Goal: Task Accomplishment & Management: Manage account settings

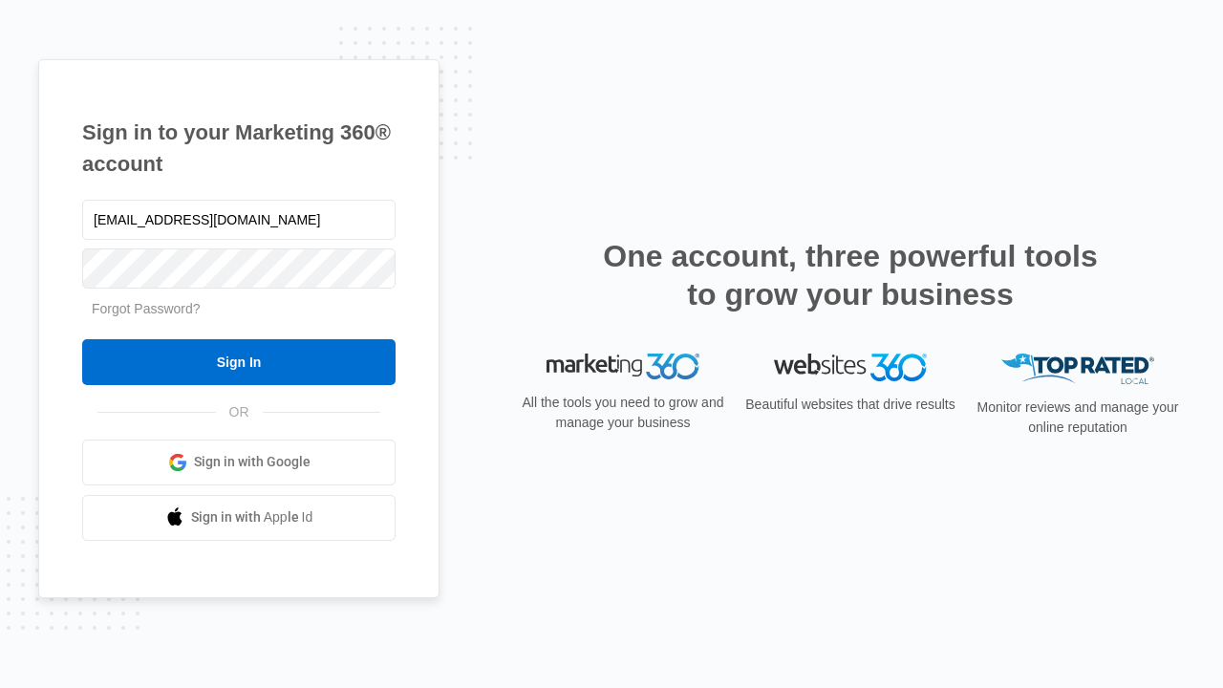
type input "[EMAIL_ADDRESS][DOMAIN_NAME]"
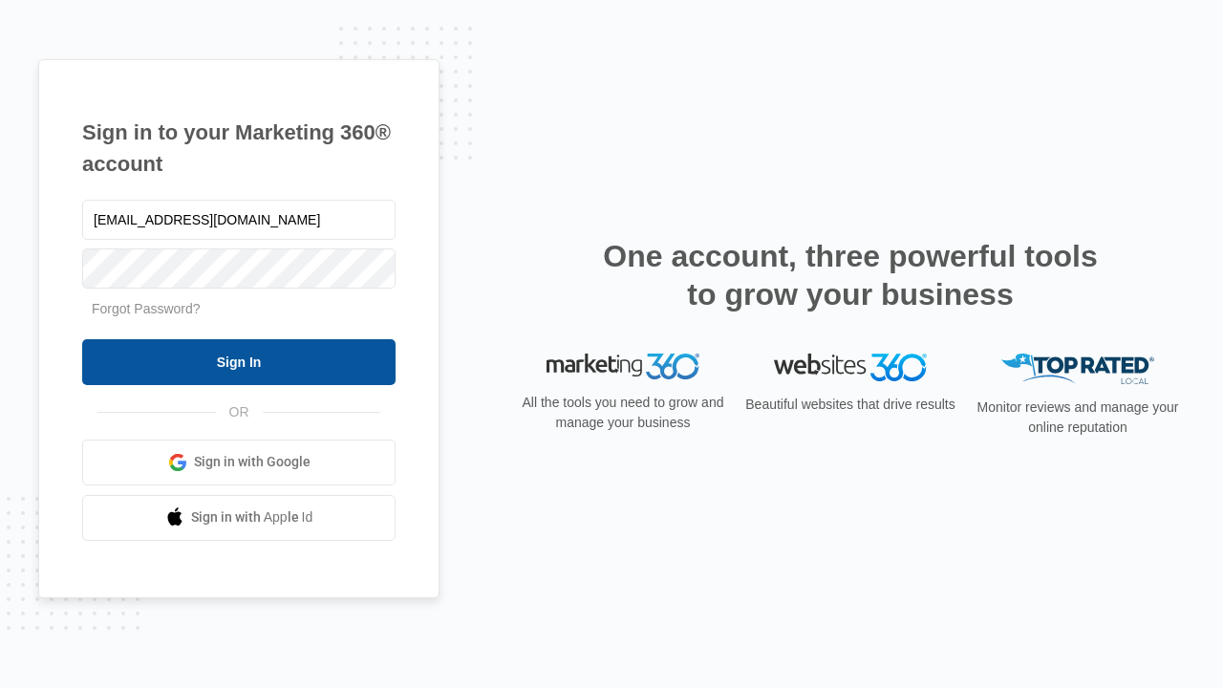
click at [239, 361] on input "Sign In" at bounding box center [238, 362] width 313 height 46
